Goal: Task Accomplishment & Management: Complete application form

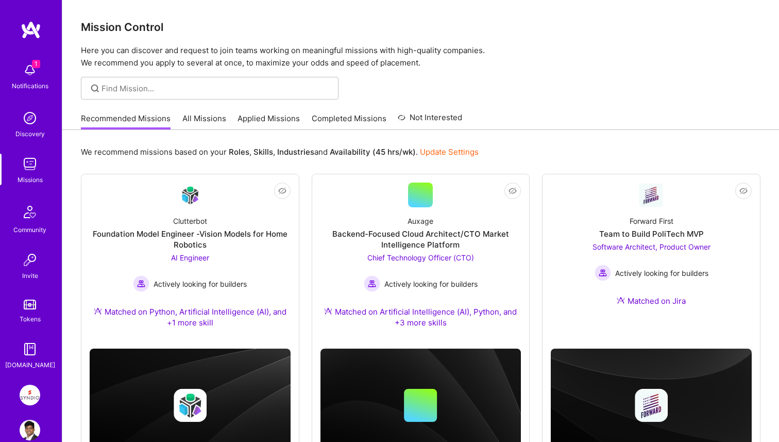
click at [31, 79] on img at bounding box center [30, 70] width 21 height 21
click at [31, 79] on div "1 Notifications Discovery Missions Community Invite Tokens [DOMAIN_NAME]" at bounding box center [31, 214] width 62 height 312
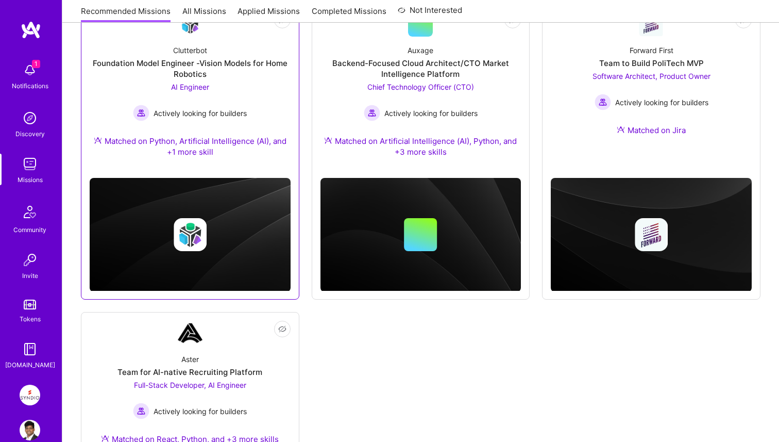
scroll to position [208, 0]
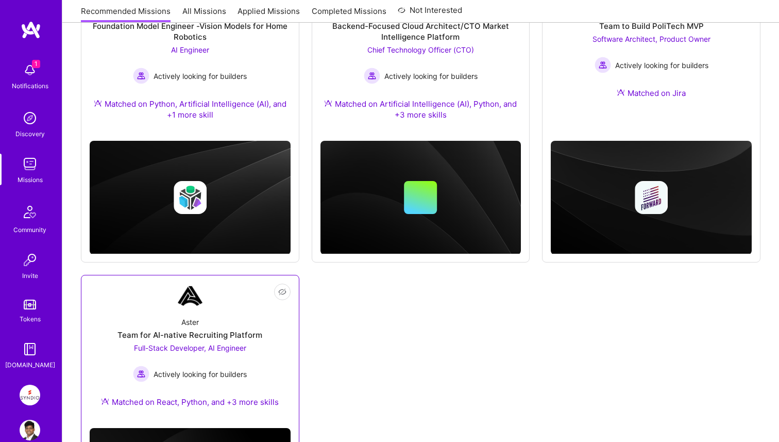
click at [228, 300] on link "Not Interested Aster Team for AI-native Recruiting Platform Full-Stack Develope…" at bounding box center [190, 351] width 201 height 136
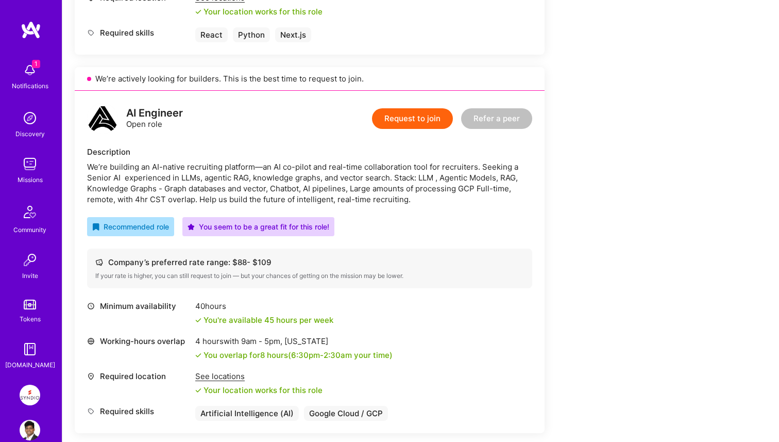
scroll to position [404, 0]
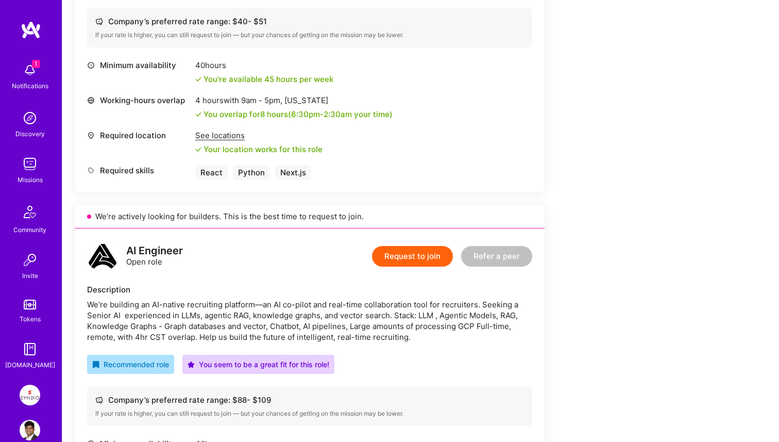
click at [397, 255] on button "Request to join" at bounding box center [412, 256] width 81 height 21
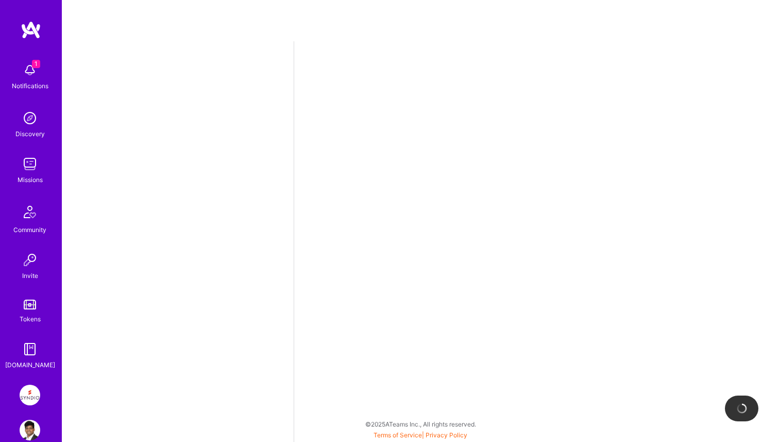
select select "IN"
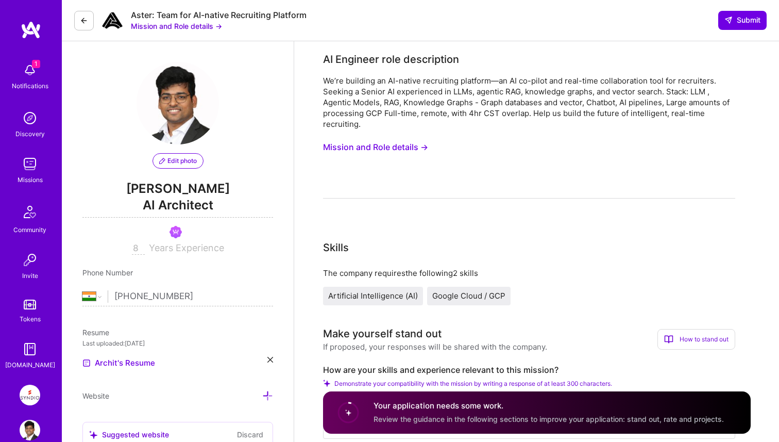
click at [354, 148] on button "Mission and Role details →" at bounding box center [375, 147] width 105 height 19
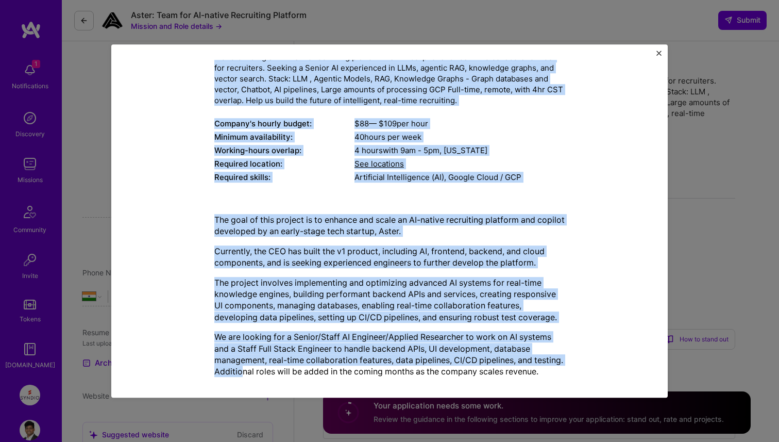
scroll to position [121, 0]
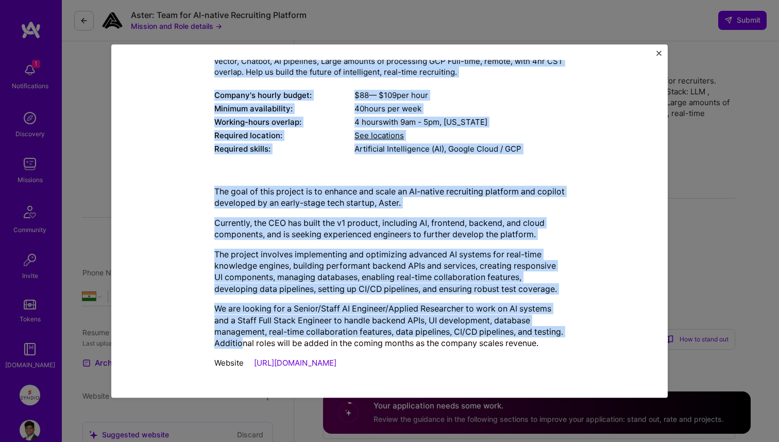
drag, startPoint x: 215, startPoint y: 122, endPoint x: 339, endPoint y: 362, distance: 270.2
click at [339, 362] on div "Mission Description and Role Details AI Engineer role description We’re buildin…" at bounding box center [389, 166] width 350 height 415
copy div "LO Ipsumdol sita consectetur Ad’el seddoeiu te IN-utlabo etdolorema aliquaen—ad…"
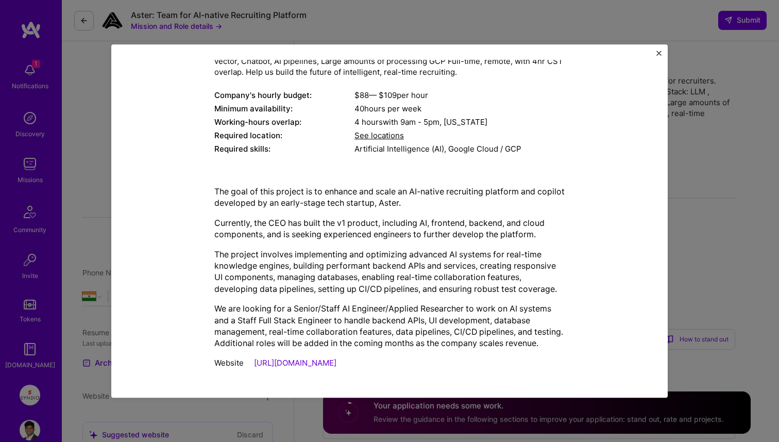
click at [694, 182] on div "Mission Description and Role Details AI Engineer role description We’re buildin…" at bounding box center [389, 221] width 779 height 442
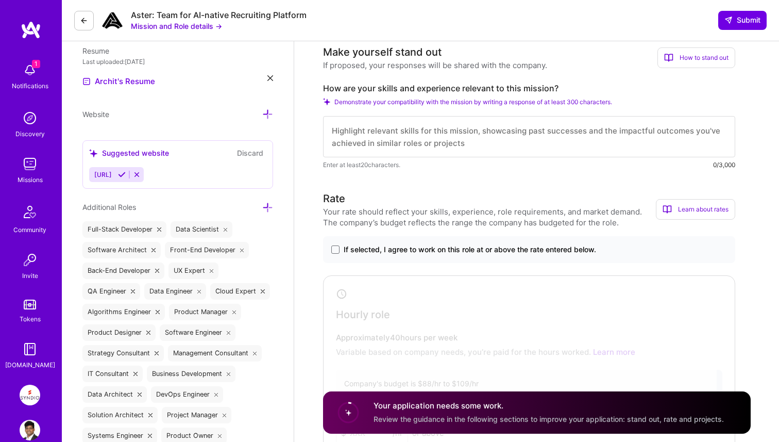
scroll to position [306, 0]
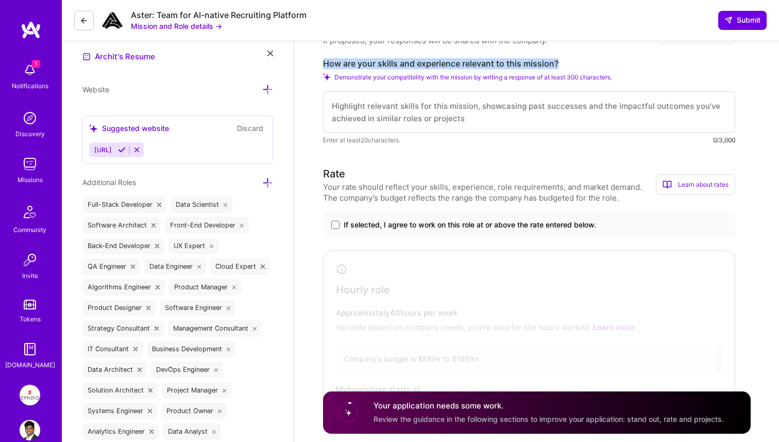
drag, startPoint x: 331, startPoint y: 63, endPoint x: 607, endPoint y: 66, distance: 276.3
click at [607, 66] on label "How are your skills and experience relevant to this mission?" at bounding box center [529, 63] width 412 height 11
copy label "How are your skills and experience relevant to this mission?"
click at [334, 225] on span at bounding box center [335, 225] width 8 height 8
click at [0, 0] on input "If selected, I agree to work on this role at or above the rate entered below." at bounding box center [0, 0] width 0 height 0
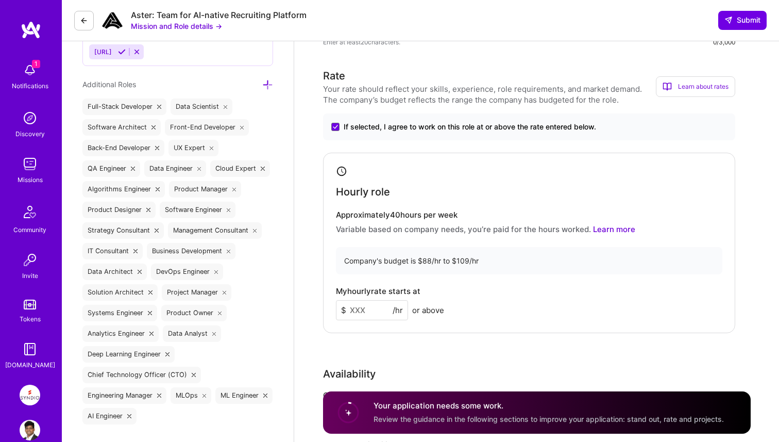
scroll to position [463, 0]
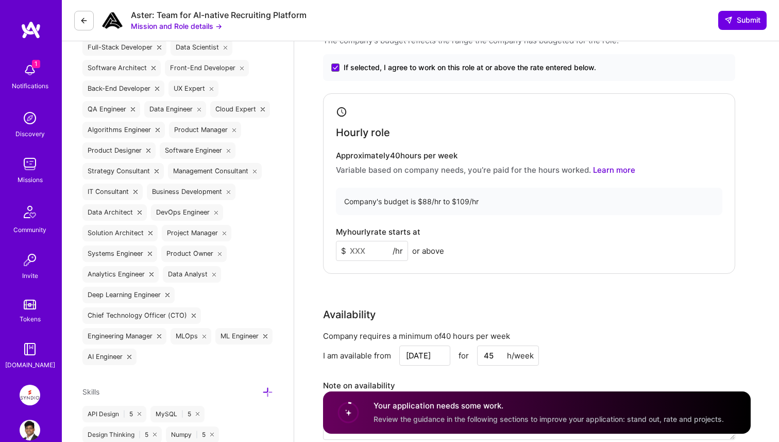
click at [359, 253] on input at bounding box center [372, 251] width 72 height 20
type input "90"
click at [390, 276] on div "Rate Your rate should reflect your skills, experience, role requirements, and m…" at bounding box center [537, 231] width 428 height 444
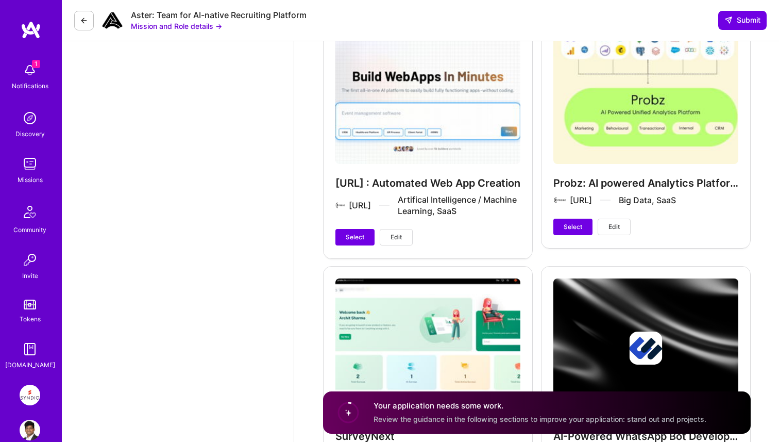
scroll to position [2464, 0]
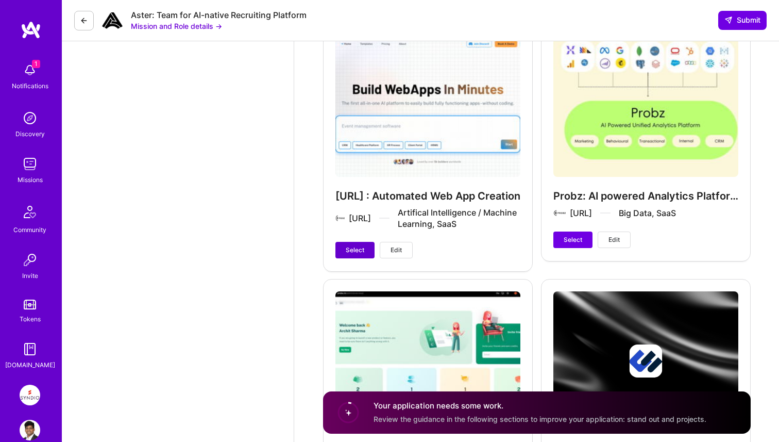
click at [346, 247] on span "Select" at bounding box center [355, 249] width 19 height 9
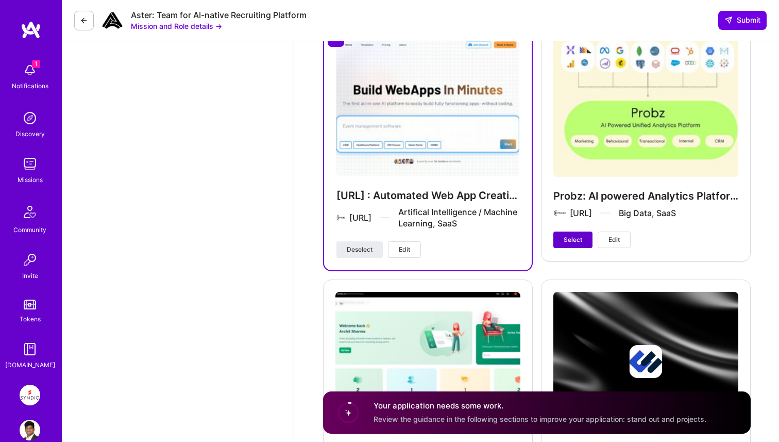
click at [564, 241] on span "Select" at bounding box center [573, 239] width 19 height 9
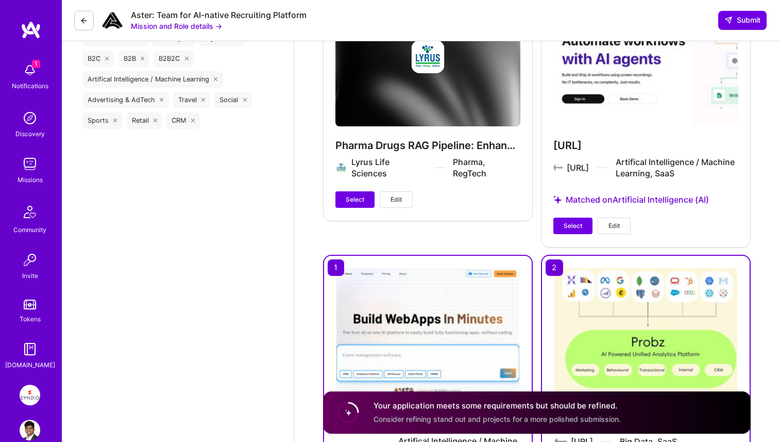
scroll to position [2168, 0]
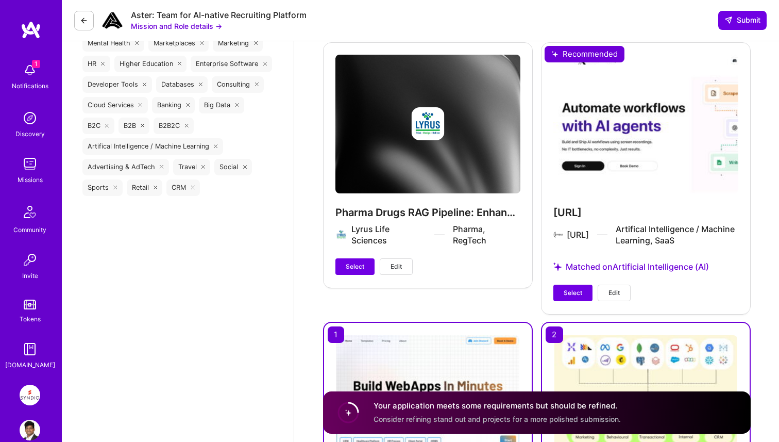
click at [570, 283] on div "[URL] [URL] Artifical Intelligence / Machine Learning, SaaS Matched on Artifici…" at bounding box center [646, 177] width 210 height 271
click at [575, 293] on span "Select" at bounding box center [573, 292] width 19 height 9
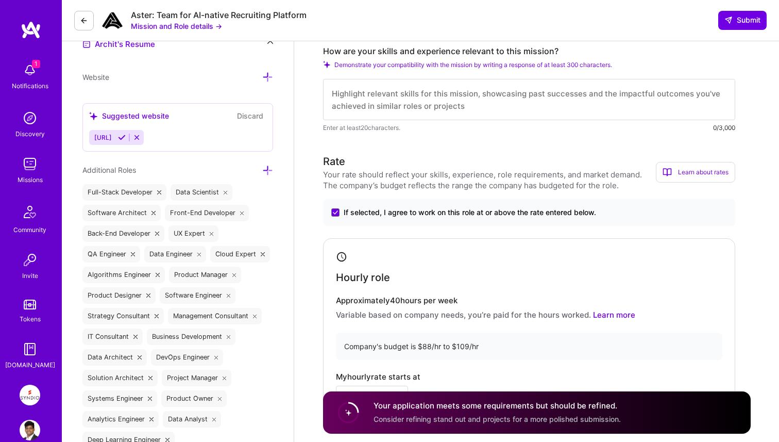
scroll to position [276, 0]
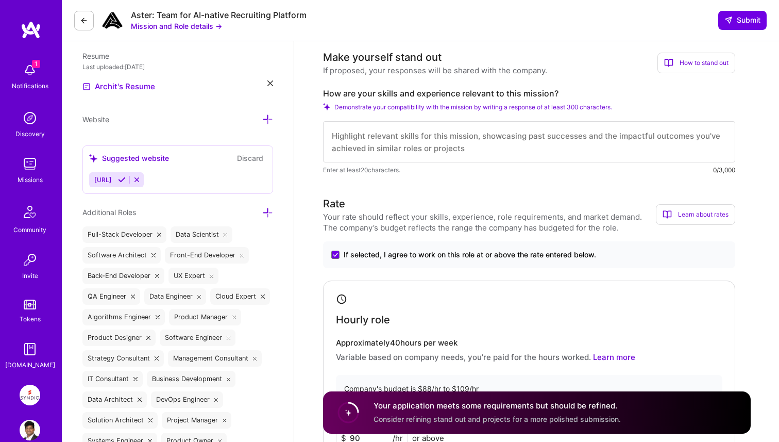
click at [452, 127] on textarea at bounding box center [529, 141] width 412 height 41
click at [456, 133] on textarea "To enrich screen reader interactions, please activate Accessibility in Grammarl…" at bounding box center [529, 141] width 412 height 41
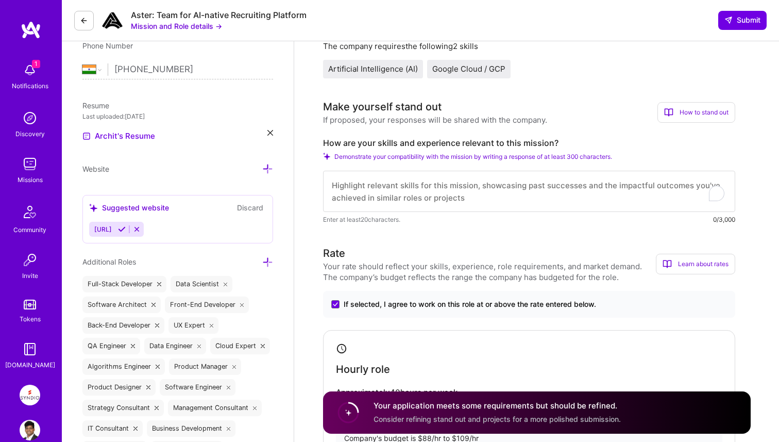
scroll to position [107, 0]
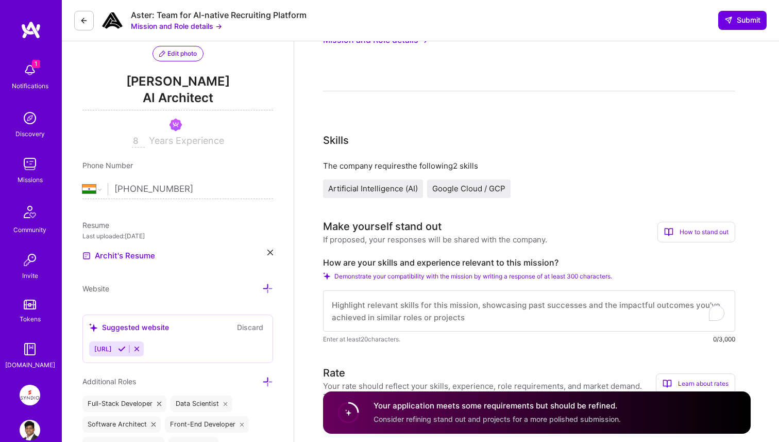
click at [409, 305] on textarea "To enrich screen reader interactions, please activate Accessibility in Grammarl…" at bounding box center [529, 310] width 412 height 41
paste textarea "I’ve built and deployed multiple production-grade RAG-based AI systems involvin…"
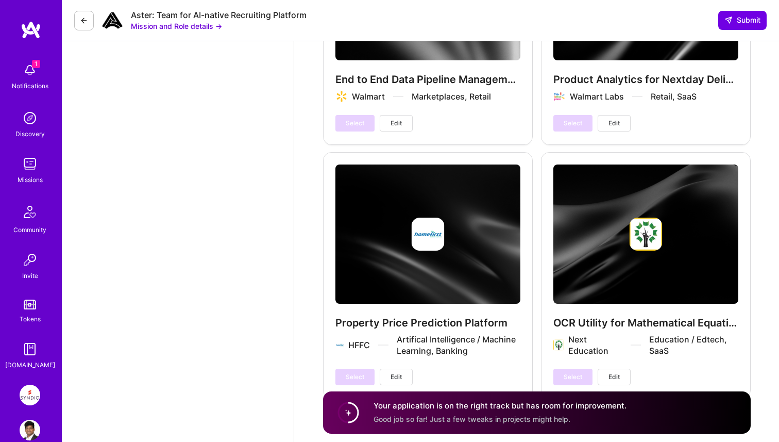
scroll to position [4022, 0]
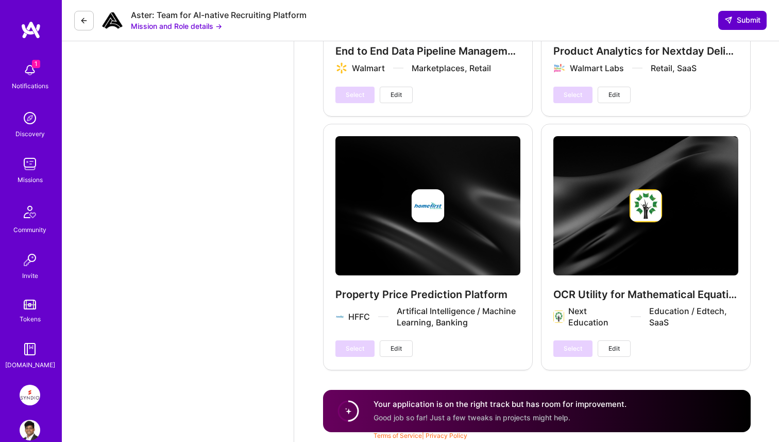
type textarea "I’ve built and deployed multiple production-grade RAG-based AI systems involvin…"
click at [740, 27] on button "Submit" at bounding box center [742, 20] width 48 height 19
